Goal: Information Seeking & Learning: Learn about a topic

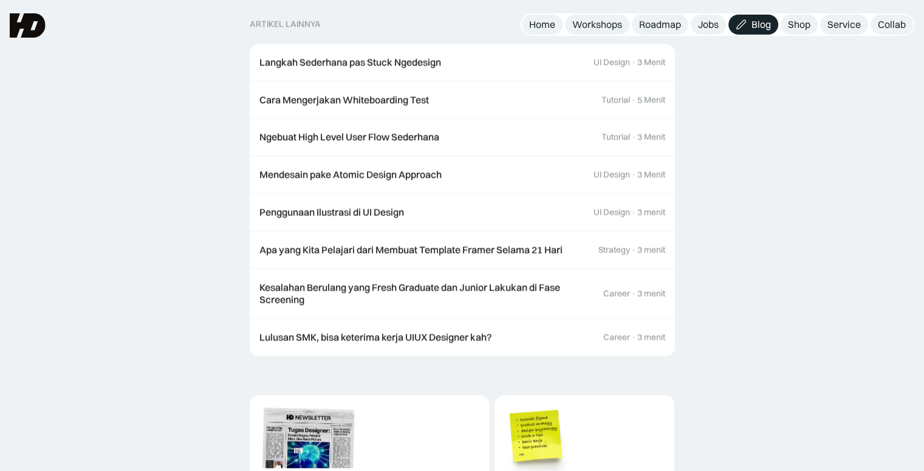
scroll to position [1305, 0]
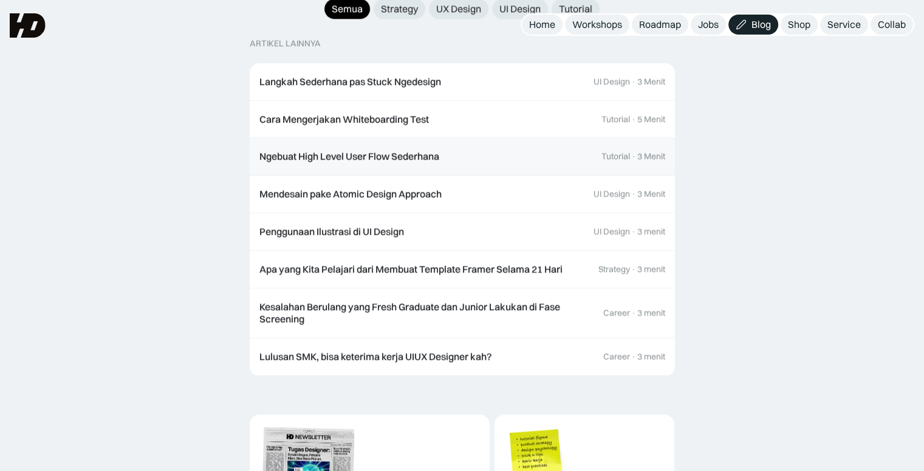
click at [472, 138] on link "Ngebuat High Level User Flow Sederhana Tutorial · 3 Menit" at bounding box center [462, 157] width 425 height 38
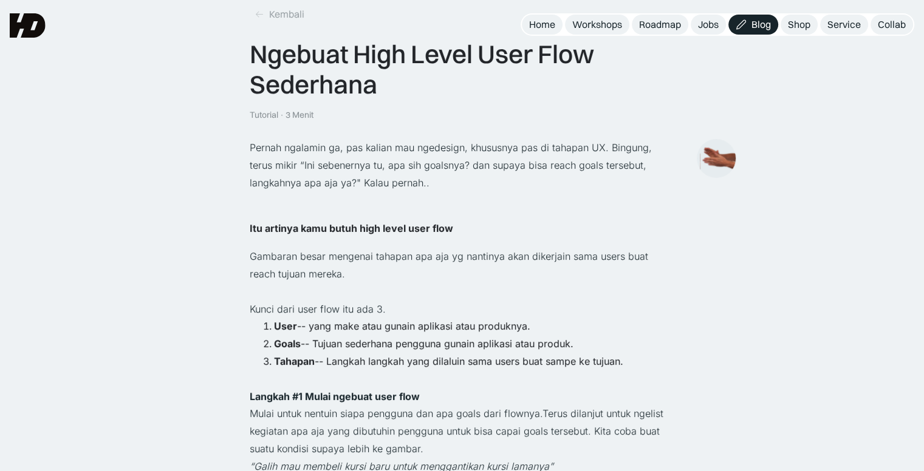
scroll to position [55, 0]
